Goal: Information Seeking & Learning: Learn about a topic

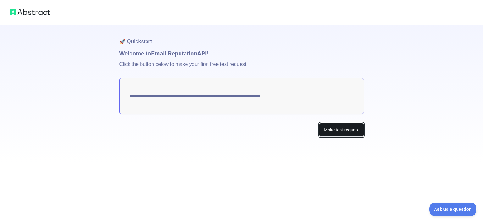
click at [341, 131] on button "Make test request" at bounding box center [341, 130] width 44 height 14
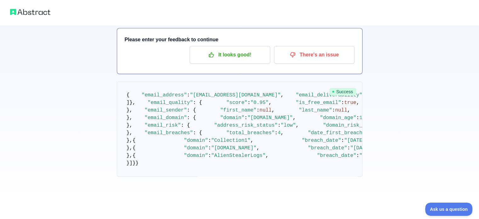
scroll to position [31, 0]
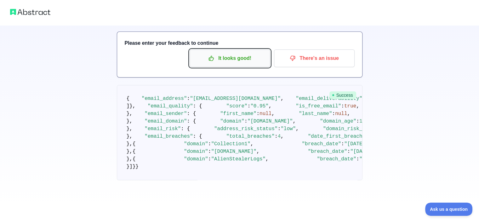
click at [229, 56] on p "It looks good!" at bounding box center [229, 58] width 71 height 11
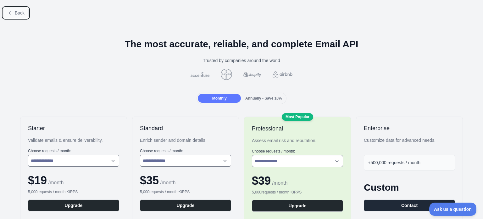
click at [20, 10] on span "Back" at bounding box center [20, 12] width 10 height 5
